Goal: Information Seeking & Learning: Learn about a topic

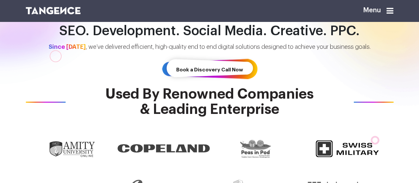
scroll to position [133, 0]
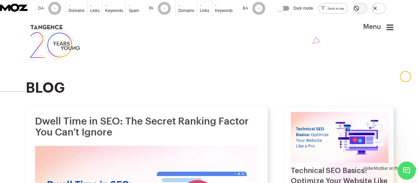
click at [359, 11] on icon "Hide MozBar on this domain" at bounding box center [356, 8] width 6 height 6
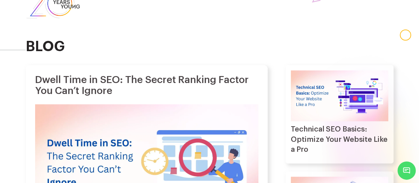
scroll to position [33, 0]
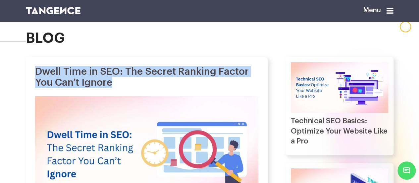
drag, startPoint x: 116, startPoint y: 91, endPoint x: 158, endPoint y: 106, distance: 44.3
copy h1 "Dwell Time in SEO: The Secret Ranking Factor You Can’t Ignore"
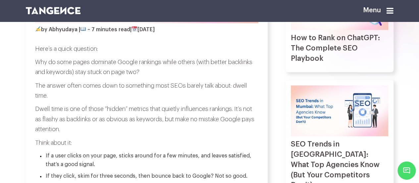
scroll to position [232, 0]
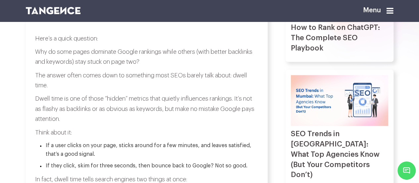
click at [130, 120] on p "Dwell time is one of those “hidden” metrics that quietly influences rankings. I…" at bounding box center [146, 108] width 223 height 30
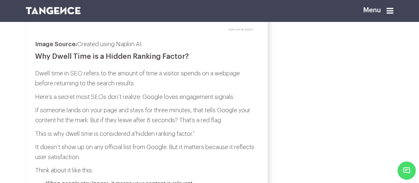
scroll to position [729, 0]
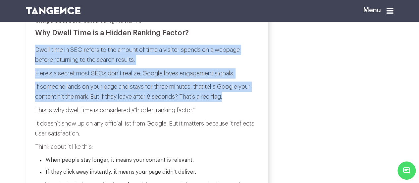
drag, startPoint x: 35, startPoint y: 59, endPoint x: 230, endPoint y: 112, distance: 201.6
click at [136, 102] on p "If someone lands on your page and stays for three minutes, that tells Google yo…" at bounding box center [146, 91] width 223 height 20
click at [136, 99] on p "If someone lands on your page and stays for three minutes, that tells Google yo…" at bounding box center [146, 91] width 223 height 20
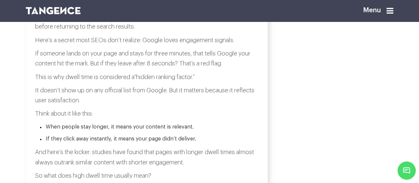
scroll to position [696, 0]
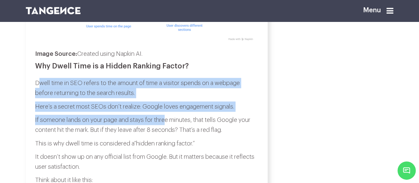
drag, startPoint x: 37, startPoint y: 93, endPoint x: 162, endPoint y: 128, distance: 129.0
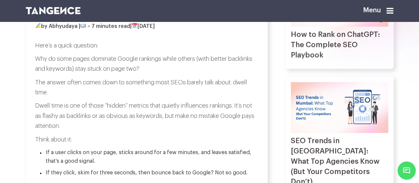
scroll to position [232, 0]
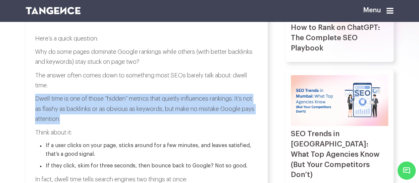
drag, startPoint x: 36, startPoint y: 108, endPoint x: 78, endPoint y: 130, distance: 47.4
click at [63, 124] on p "Dwell time is one of those “hidden” metrics that quietly influences rankings. I…" at bounding box center [146, 108] width 223 height 30
copy p "Dwell time is one of those “hidden” metrics that quietly influences rankings. I…"
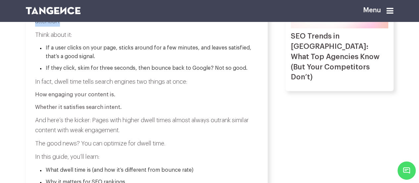
scroll to position [331, 0]
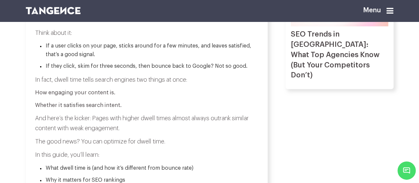
click at [128, 128] on p "And here’s the kicker: Pages with higher dwell times almost always outrank simi…" at bounding box center [146, 123] width 223 height 20
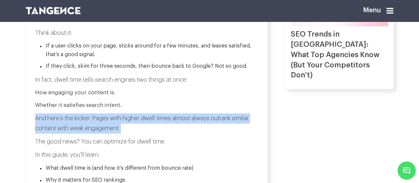
click at [128, 128] on p "And here’s the kicker: Pages with higher dwell times almost always outrank simi…" at bounding box center [146, 123] width 223 height 20
copy div "And here’s the kicker: Pages with higher dwell times almost always outrank simi…"
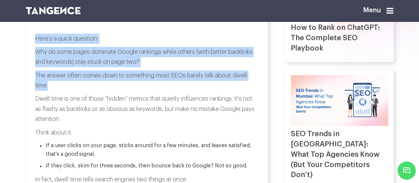
drag, startPoint x: 57, startPoint y: 90, endPoint x: 35, endPoint y: 48, distance: 47.9
copy div "Here’s a quick question: Why do some pages dominate Google rankings while other…"
